Goal: Transaction & Acquisition: Purchase product/service

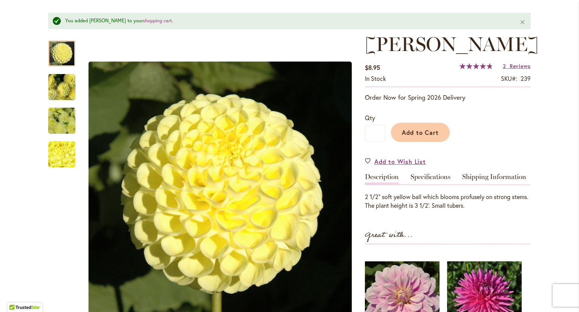
scroll to position [95, 0]
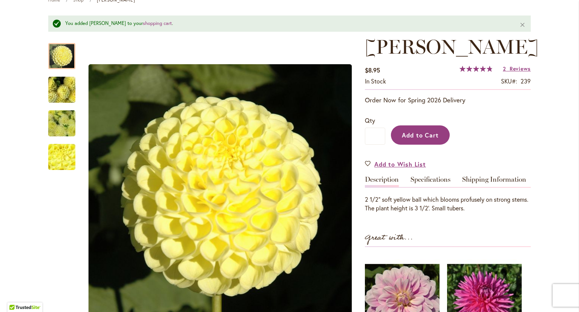
click at [421, 135] on span "Add to Cart" at bounding box center [420, 135] width 37 height 8
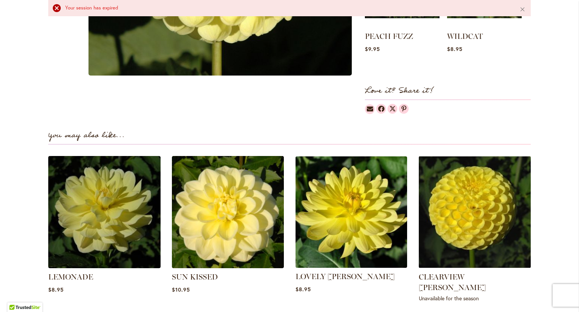
scroll to position [415, 0]
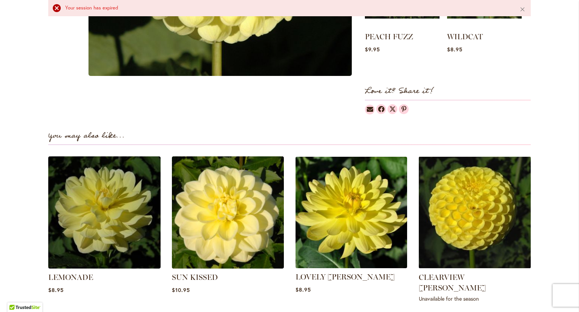
click at [340, 231] on img at bounding box center [351, 212] width 117 height 117
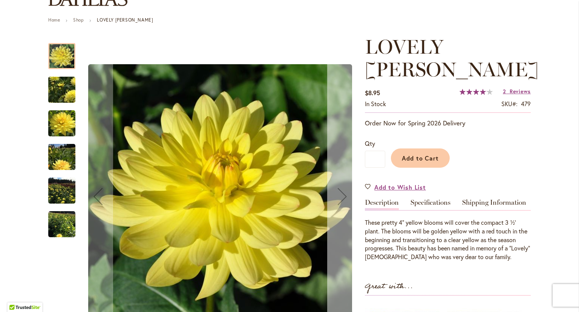
scroll to position [75, 0]
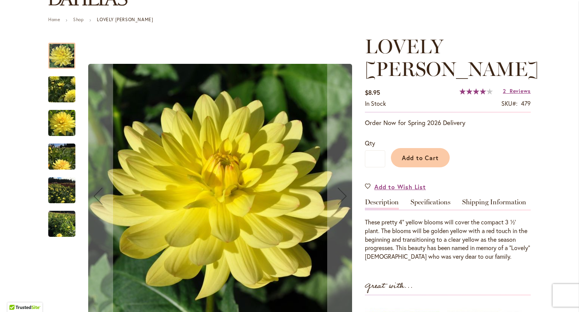
click at [59, 82] on img "LOVELY RITA" at bounding box center [62, 89] width 54 height 39
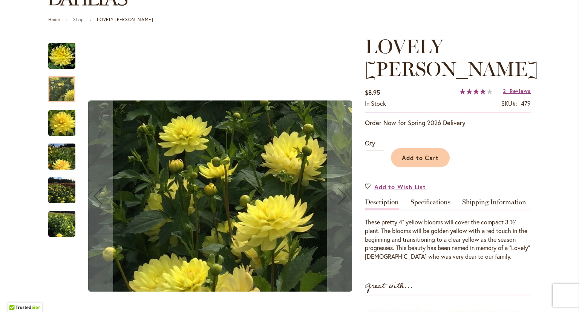
click at [58, 128] on img "LOVELY RITA" at bounding box center [61, 122] width 27 height 27
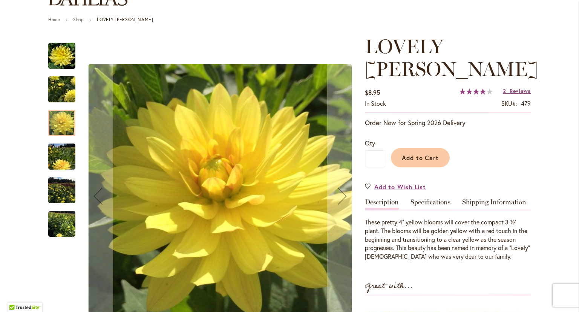
click at [61, 92] on img "LOVELY RITA" at bounding box center [62, 89] width 54 height 39
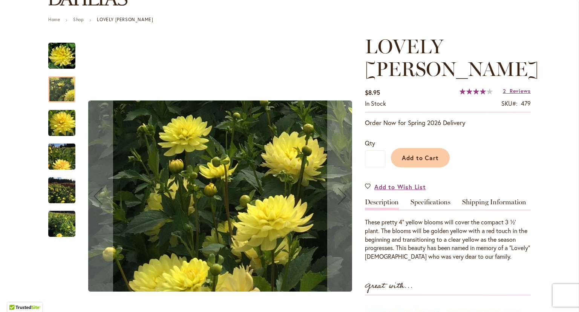
click at [61, 162] on img "LOVELY RITA" at bounding box center [61, 156] width 27 height 36
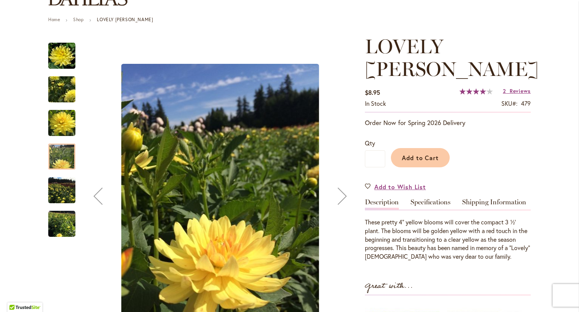
click at [61, 189] on img "LOVELY RITA" at bounding box center [61, 190] width 27 height 27
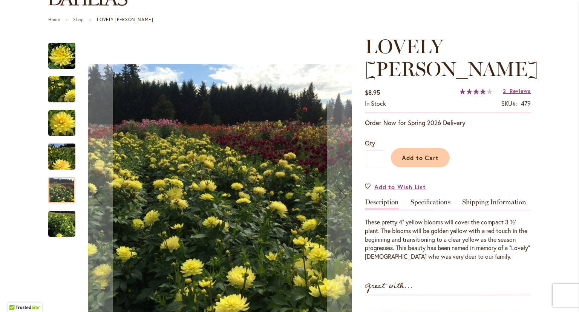
click at [53, 224] on img "LOVELY RITA" at bounding box center [61, 223] width 27 height 27
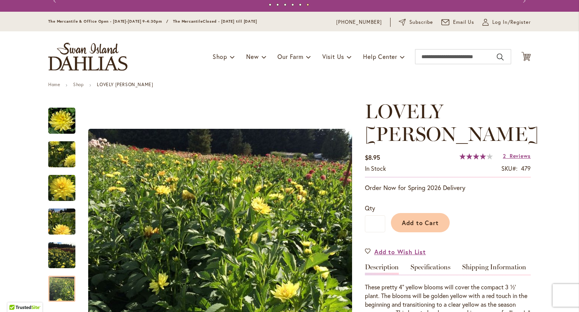
scroll to position [0, 0]
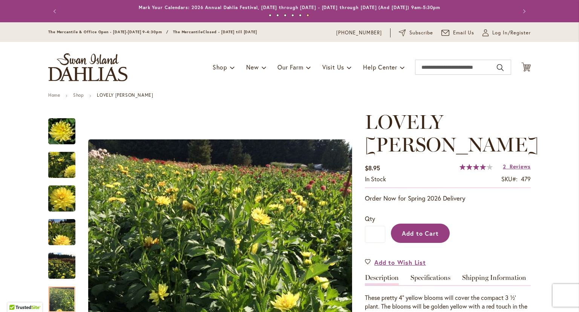
click at [430, 229] on span "Add to Cart" at bounding box center [420, 233] width 37 height 8
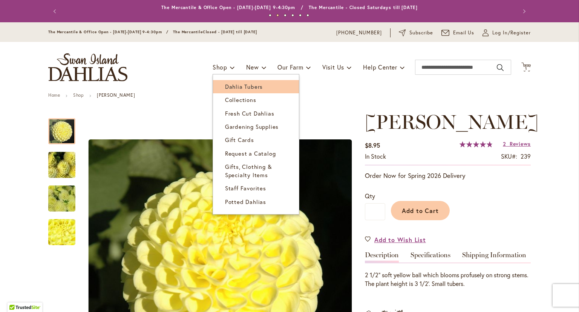
click at [230, 86] on span "Dahlia Tubers" at bounding box center [244, 87] width 38 height 8
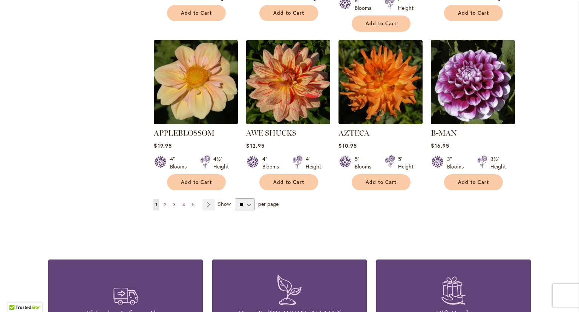
scroll to position [641, 0]
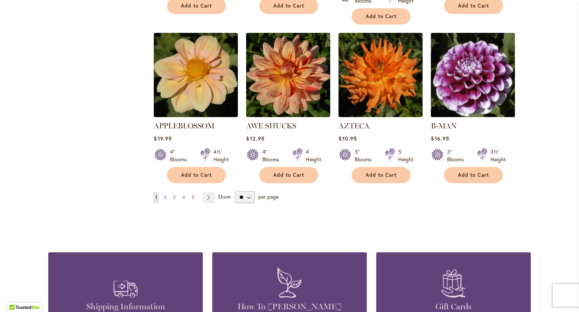
click at [460, 78] on img at bounding box center [473, 75] width 88 height 88
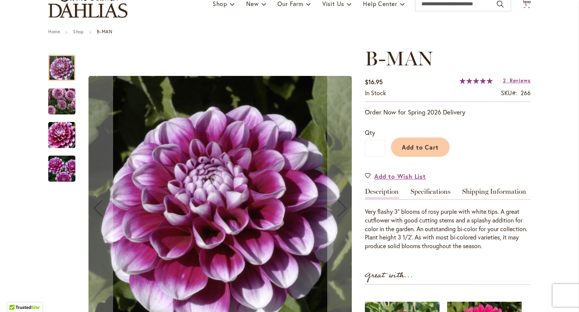
scroll to position [75, 0]
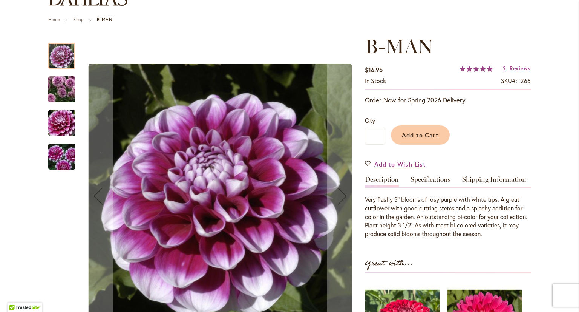
click at [58, 88] on img "B-MAN" at bounding box center [62, 89] width 54 height 47
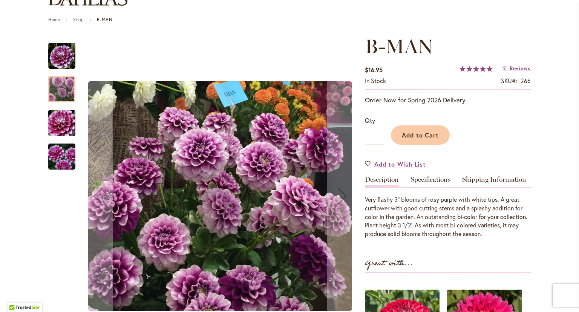
click at [56, 127] on img "B-MAN" at bounding box center [62, 123] width 54 height 36
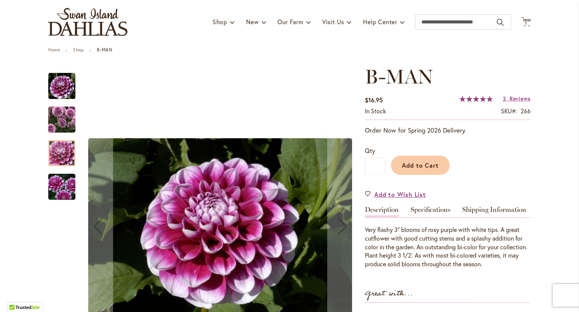
scroll to position [38, 0]
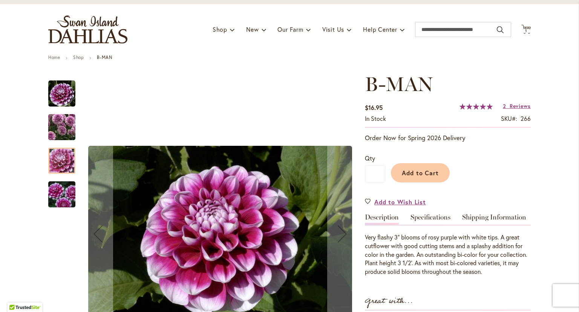
click at [61, 128] on img "B-MAN" at bounding box center [62, 126] width 54 height 47
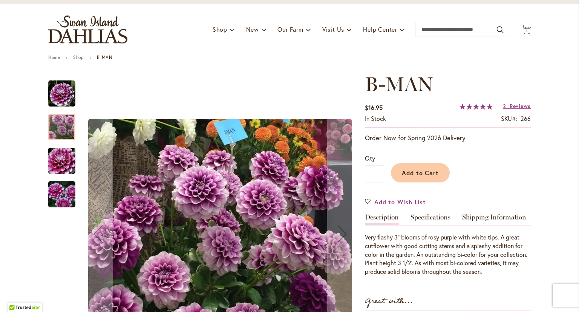
click at [55, 188] on img "B-MAN" at bounding box center [62, 194] width 54 height 36
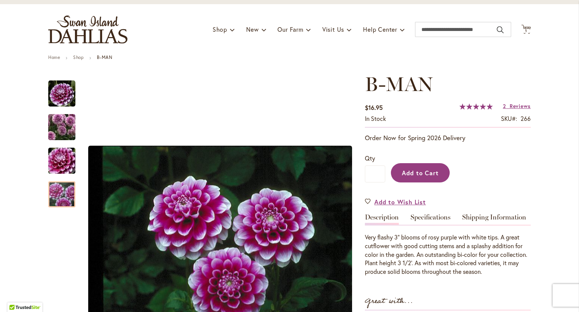
click at [406, 175] on span "Add to Cart" at bounding box center [420, 173] width 37 height 8
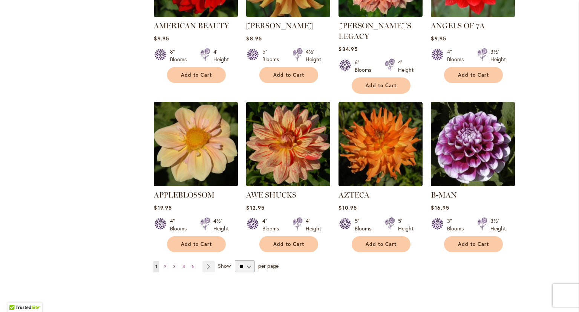
scroll to position [604, 0]
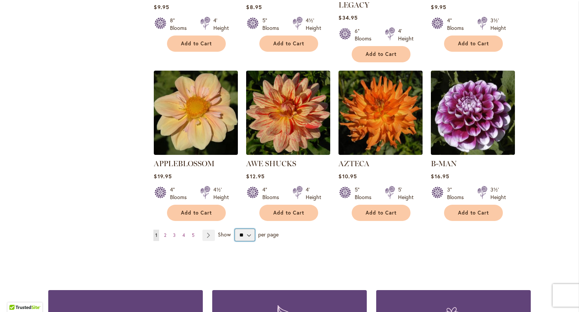
click at [247, 229] on select "** ** ** **" at bounding box center [245, 235] width 20 height 12
select select "**"
click at [235, 229] on select "** ** ** **" at bounding box center [245, 235] width 20 height 12
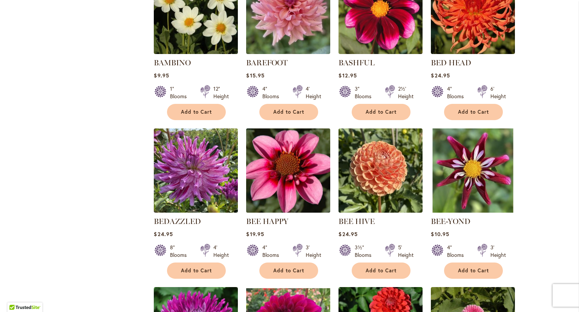
scroll to position [1056, 0]
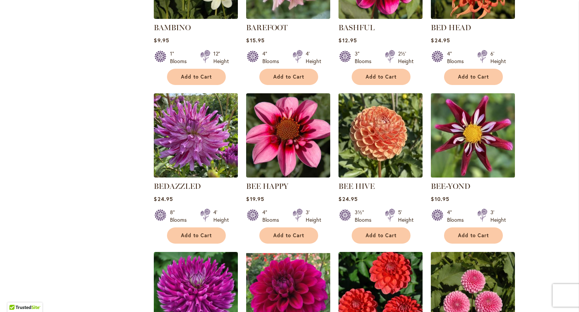
click at [457, 134] on img at bounding box center [473, 135] width 88 height 88
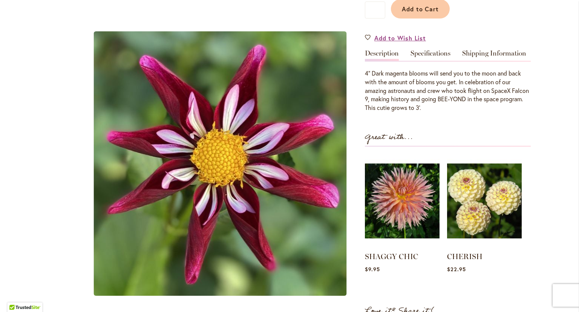
scroll to position [189, 0]
